Goal: Information Seeking & Learning: Learn about a topic

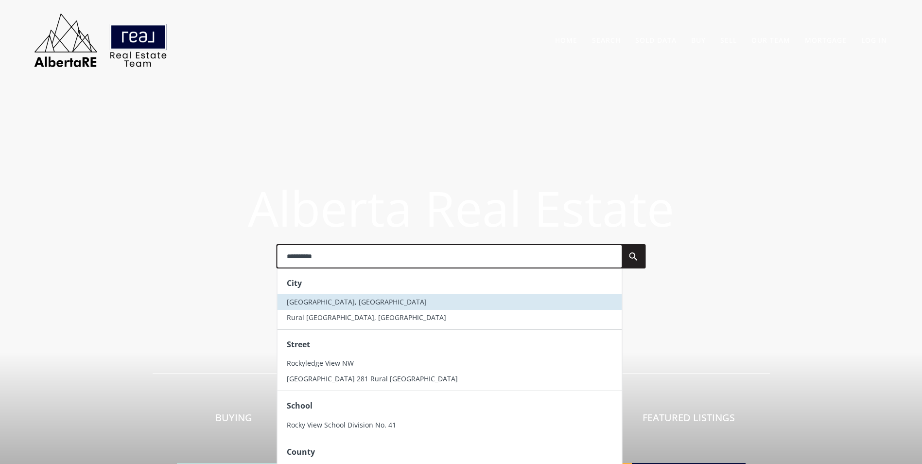
type input "**********"
click at [323, 297] on span "Rocky View County, AB" at bounding box center [357, 301] width 140 height 9
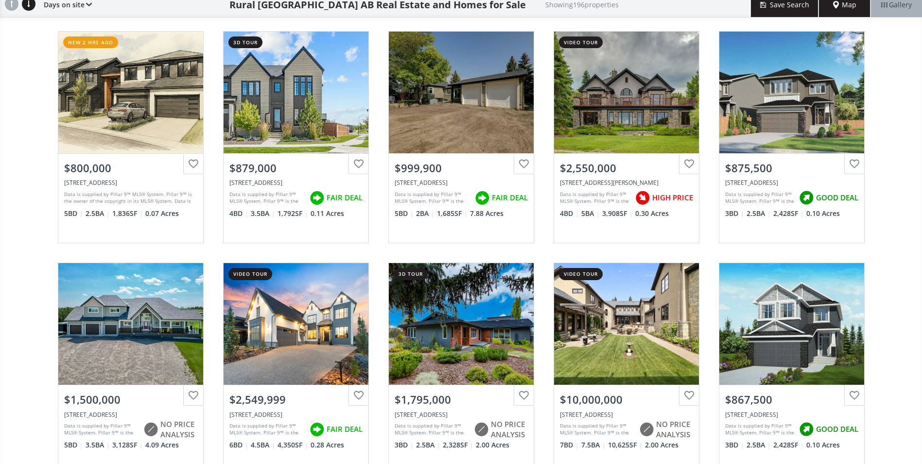
scroll to position [146, 0]
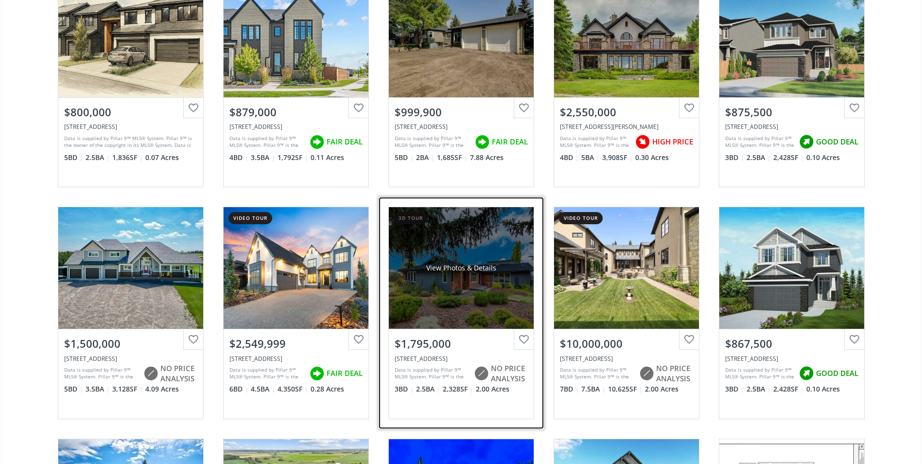
click at [447, 258] on div "View Photos & Details" at bounding box center [461, 268] width 145 height 122
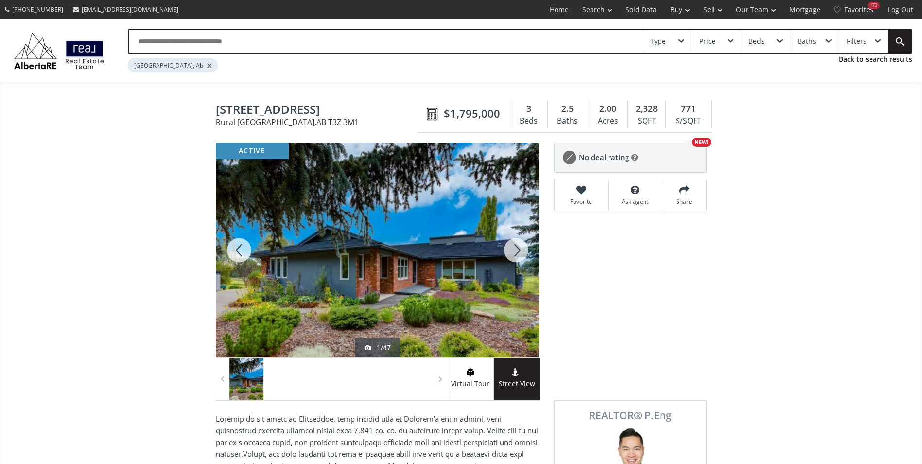
click at [514, 244] on div at bounding box center [516, 250] width 47 height 214
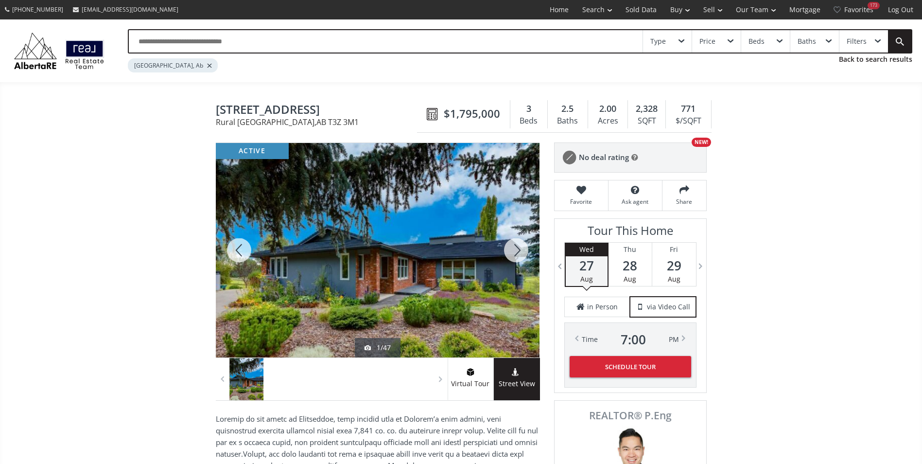
click at [514, 244] on div at bounding box center [516, 250] width 47 height 214
click at [515, 244] on div at bounding box center [516, 250] width 47 height 214
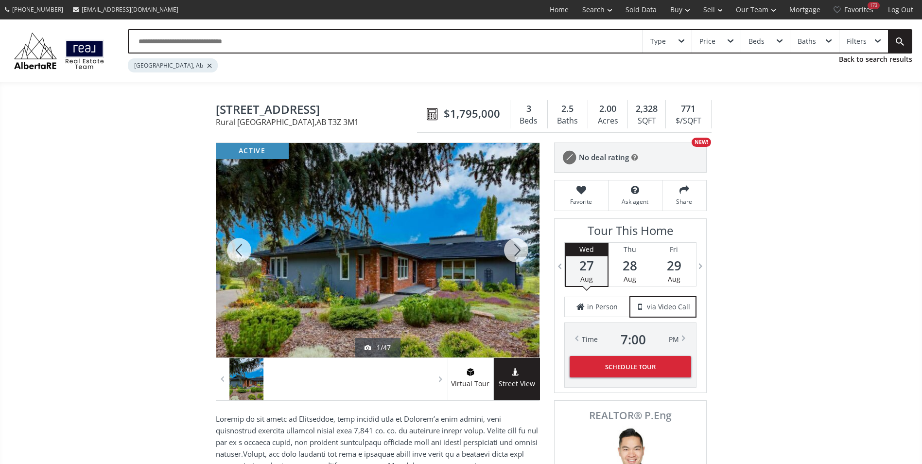
click at [516, 245] on div at bounding box center [516, 250] width 47 height 214
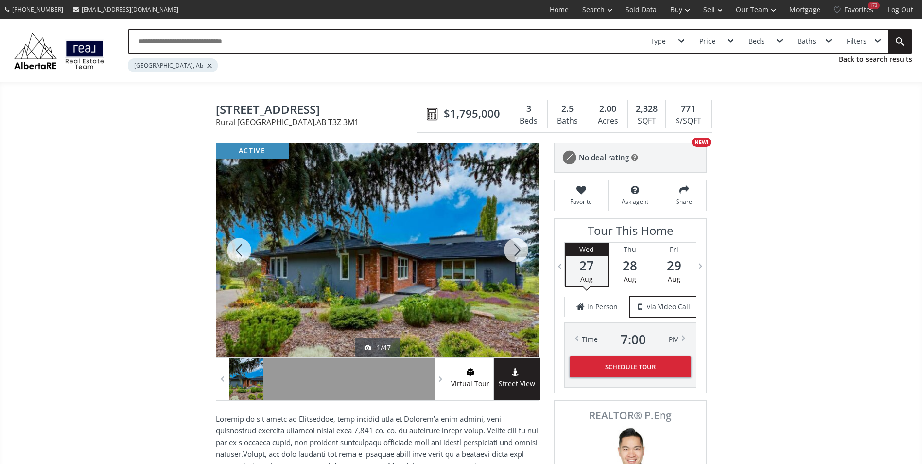
click at [516, 245] on div at bounding box center [516, 250] width 47 height 214
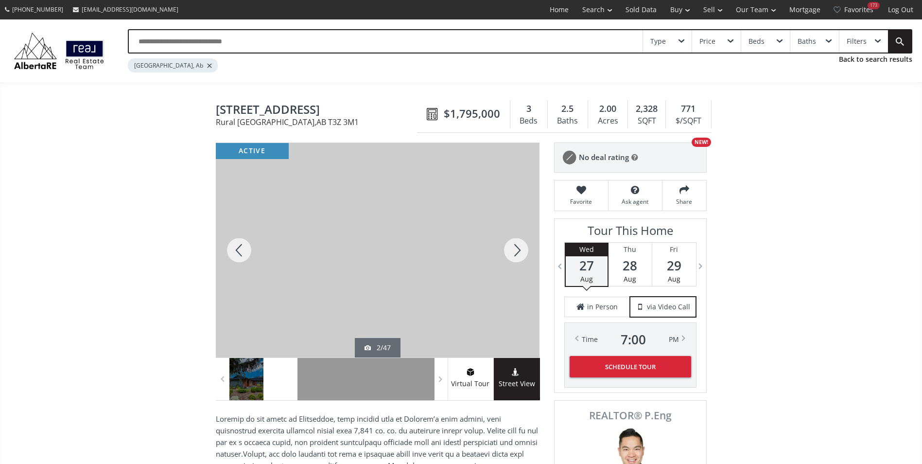
click at [516, 245] on div at bounding box center [516, 250] width 47 height 214
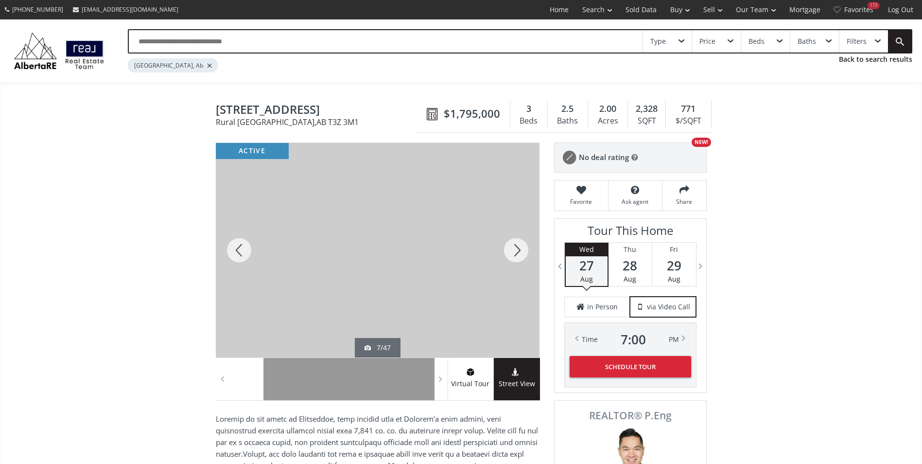
click at [516, 245] on div at bounding box center [516, 250] width 47 height 214
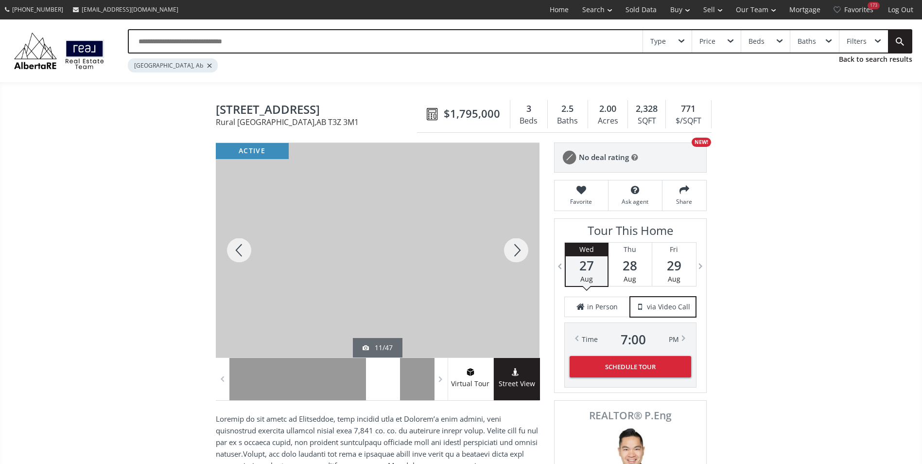
click at [516, 245] on div at bounding box center [516, 250] width 47 height 214
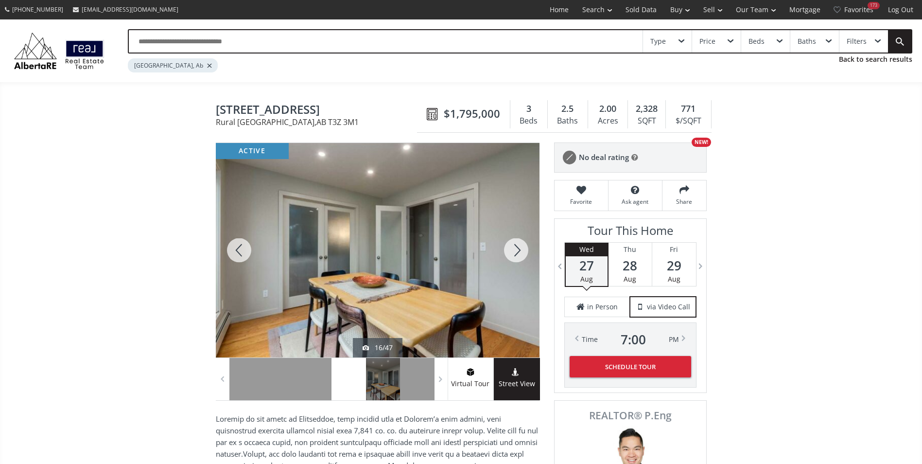
click at [516, 245] on div at bounding box center [516, 250] width 47 height 214
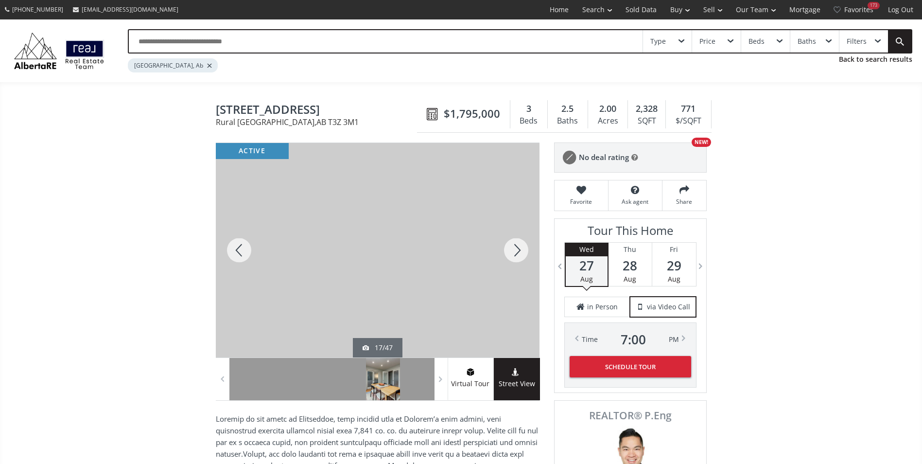
click at [516, 245] on div at bounding box center [516, 250] width 47 height 214
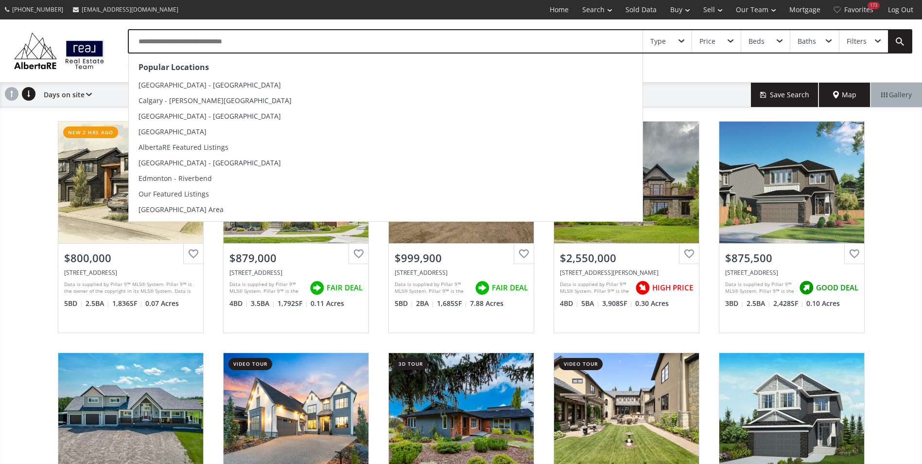
click at [181, 42] on input "text" at bounding box center [386, 41] width 514 height 22
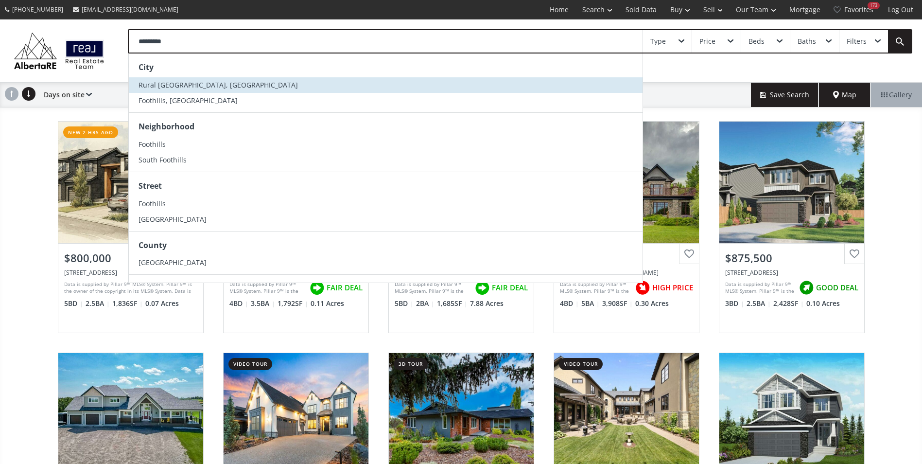
type input "*********"
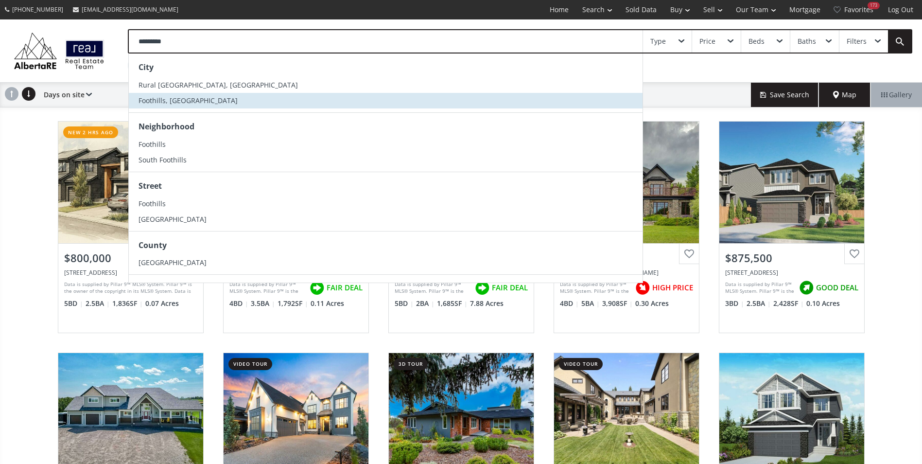
click at [174, 98] on span "Foothills, [GEOGRAPHIC_DATA]" at bounding box center [188, 100] width 99 height 9
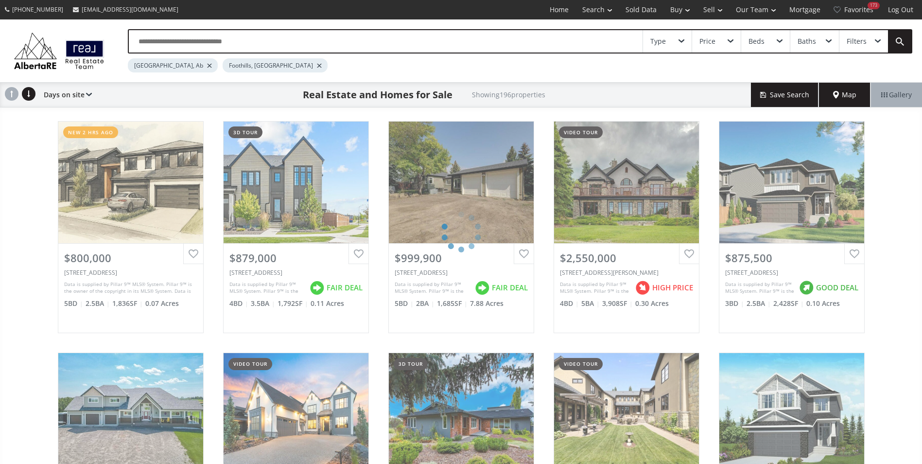
click at [207, 65] on div at bounding box center [209, 66] width 5 height 4
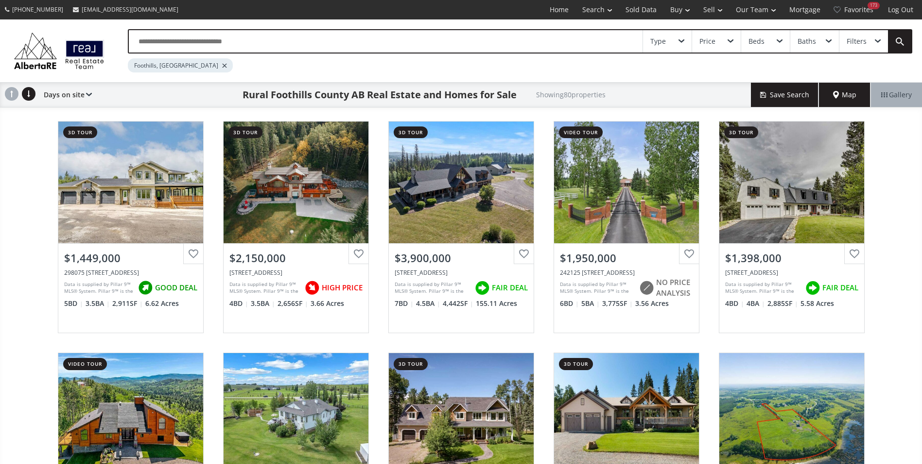
click at [156, 37] on input "text" at bounding box center [386, 41] width 514 height 22
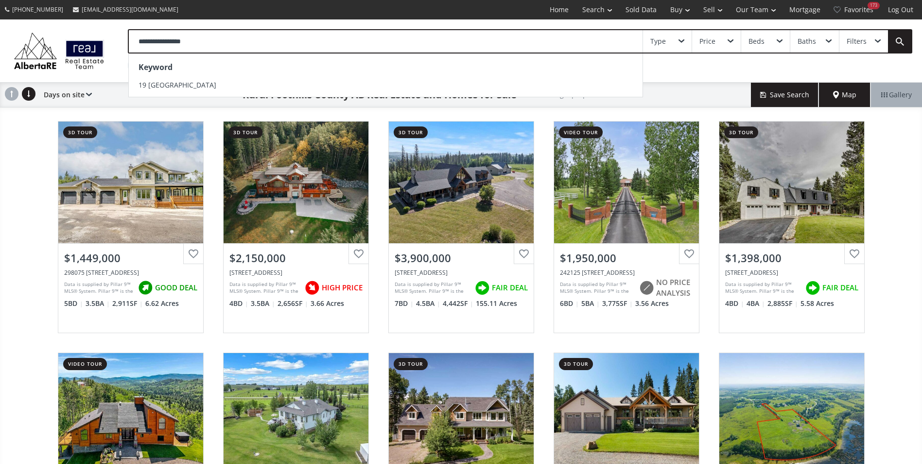
type input "**********"
